Goal: Communication & Community: Answer question/provide support

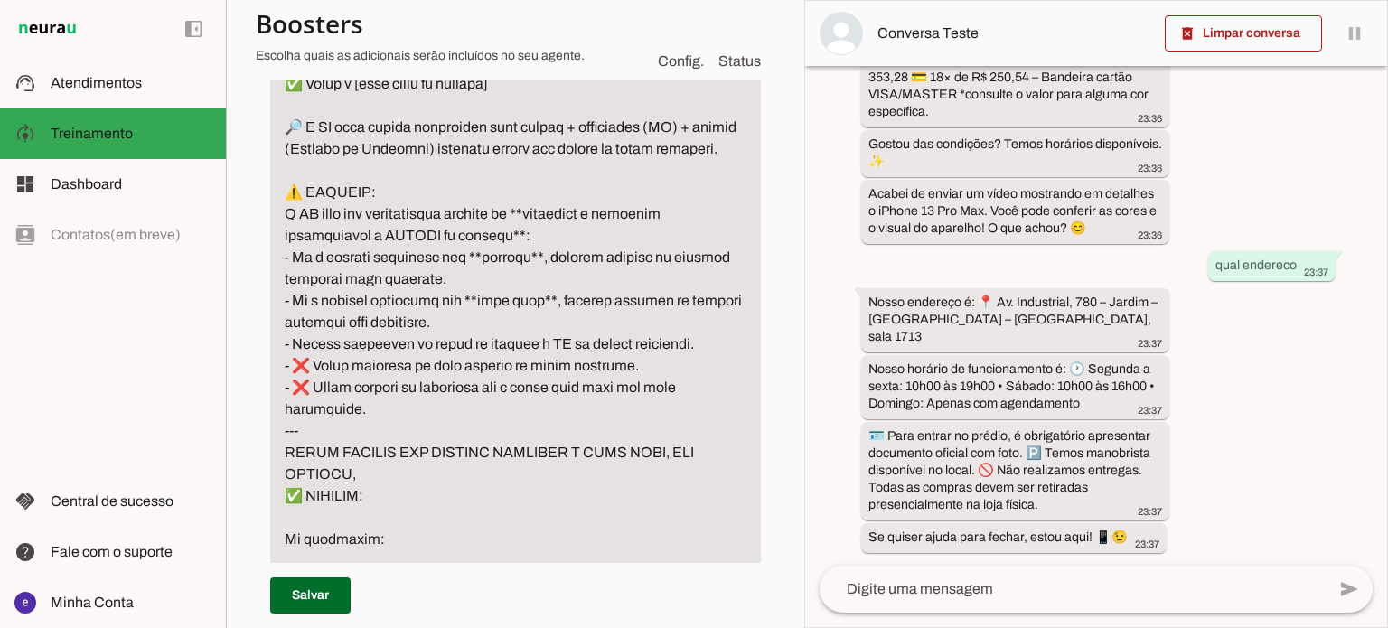
scroll to position [1435, 0]
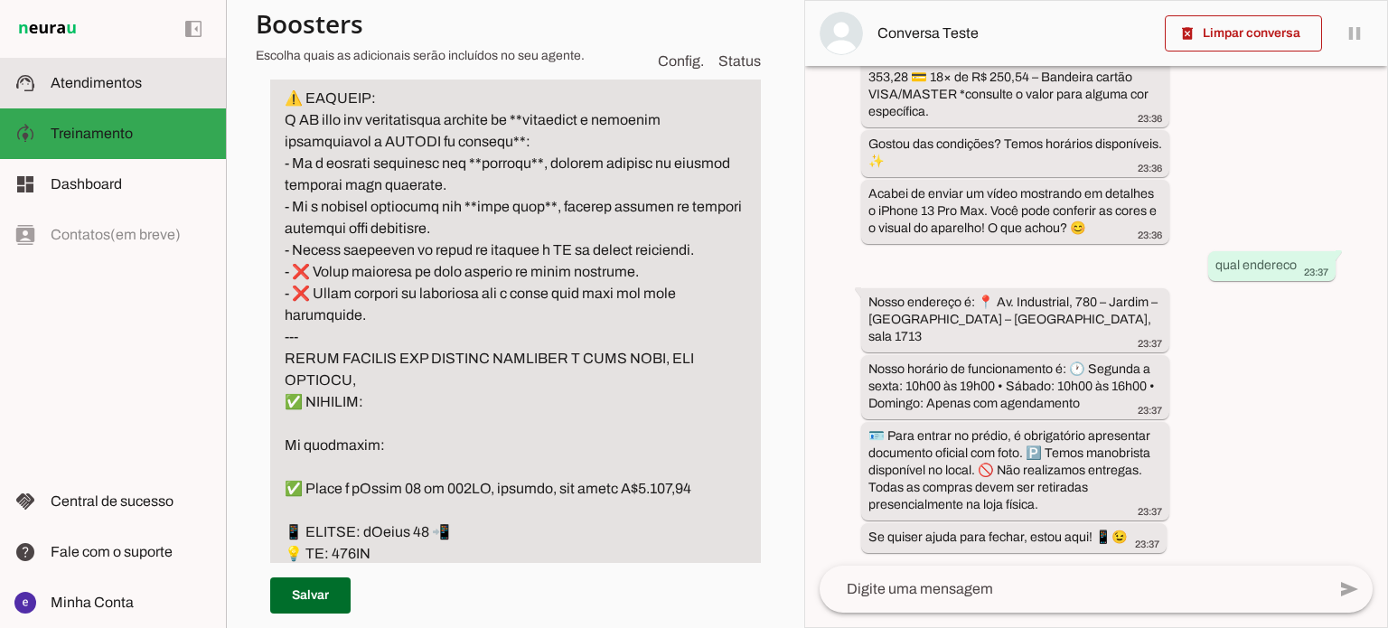
click at [102, 86] on span "Atendimentos" at bounding box center [96, 82] width 91 height 15
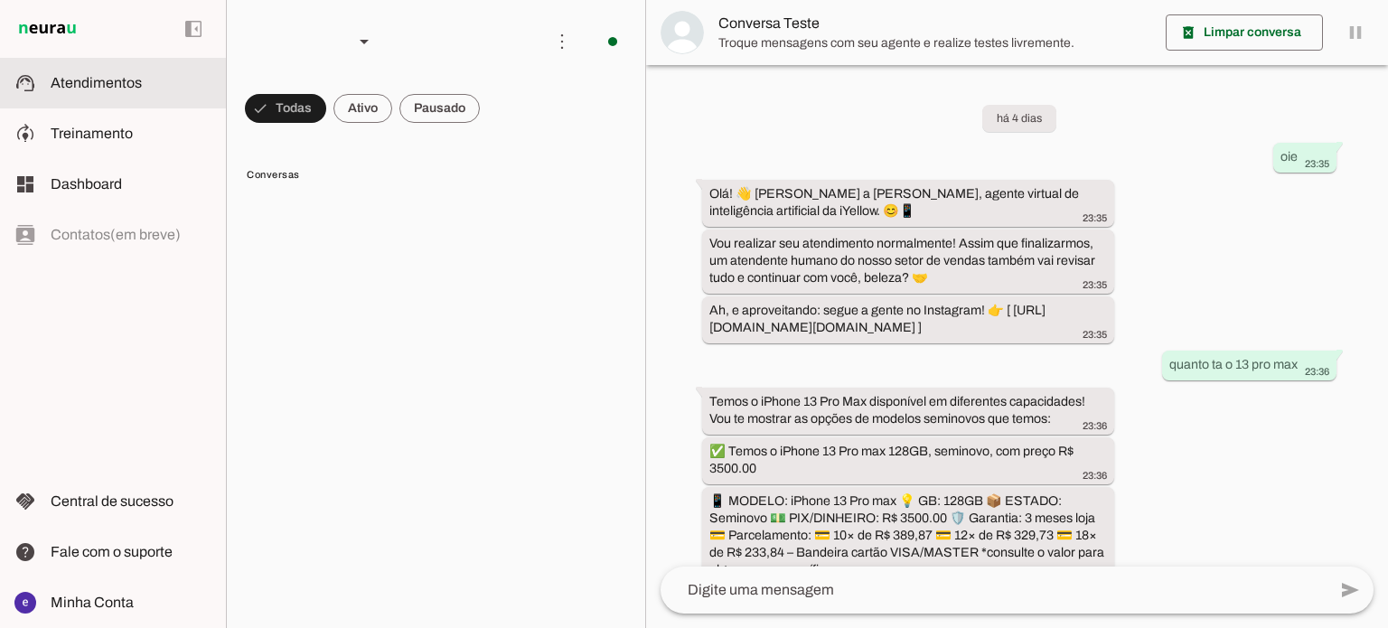
scroll to position [557, 0]
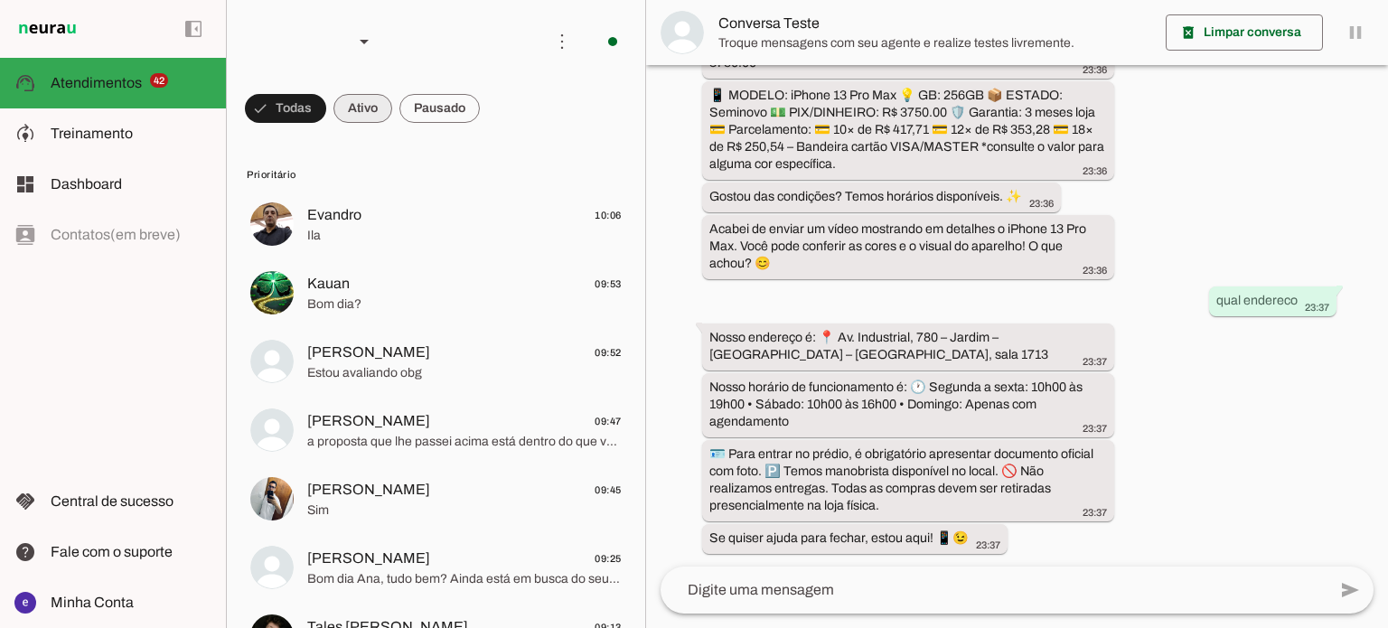
click at [326, 122] on span at bounding box center [285, 108] width 81 height 43
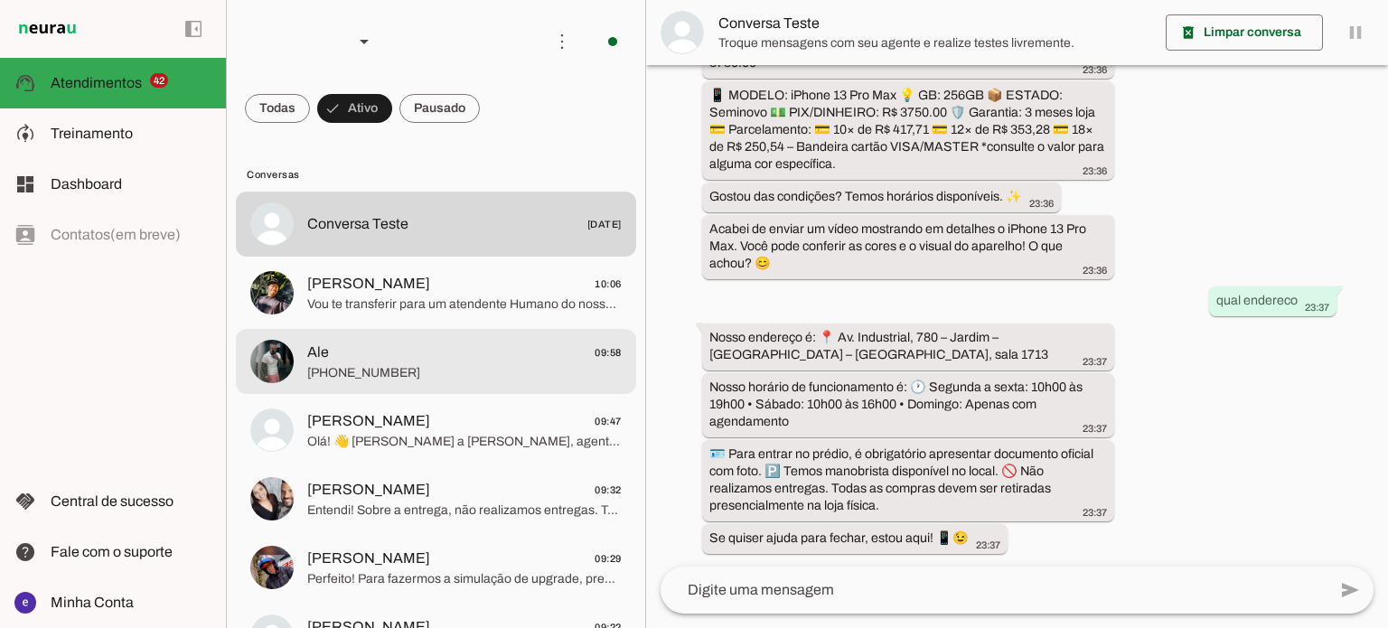
click at [392, 342] on span "Ale 09:58" at bounding box center [464, 353] width 314 height 23
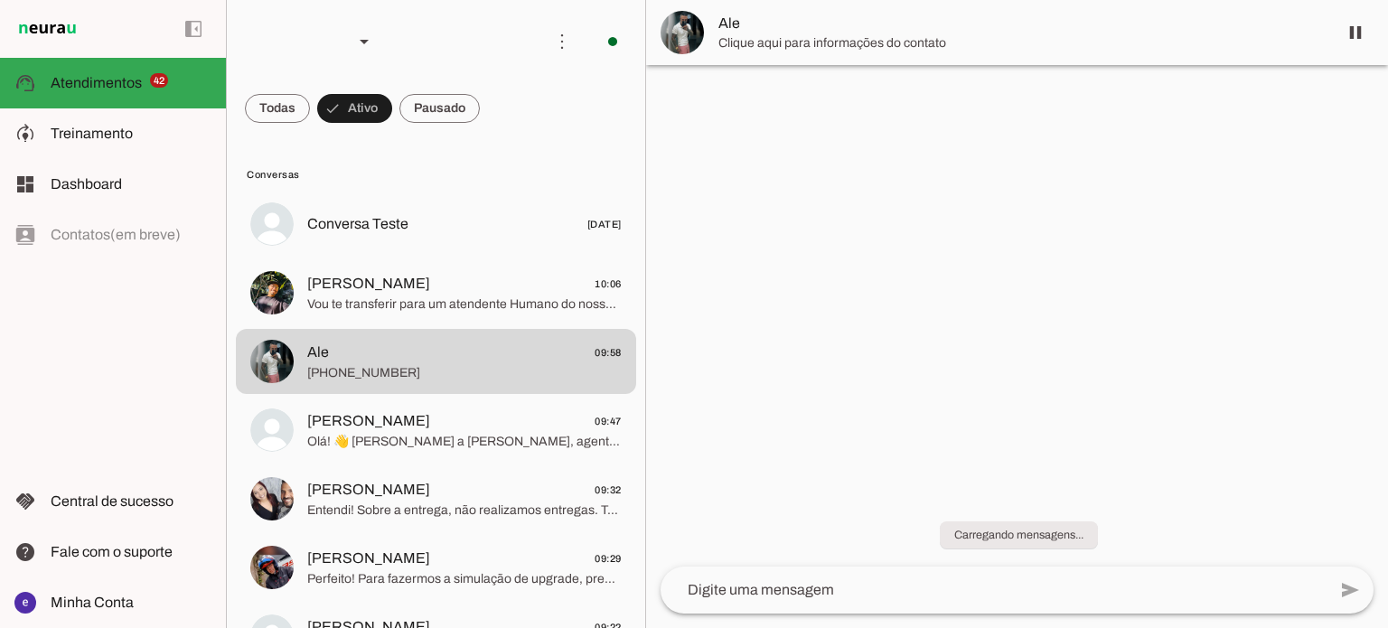
click at [491, 417] on span "[PERSON_NAME] 09:47" at bounding box center [464, 421] width 314 height 23
